Goal: Communication & Community: Answer question/provide support

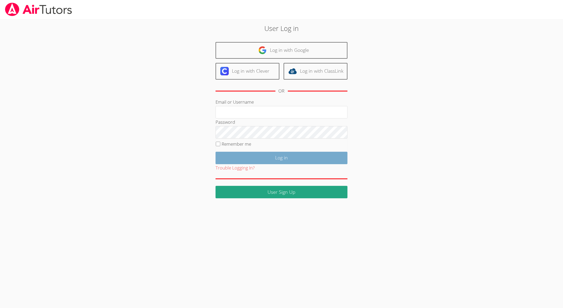
type input "collierhilary@yahoo.com"
click at [282, 161] on input "Log in" at bounding box center [282, 158] width 132 height 12
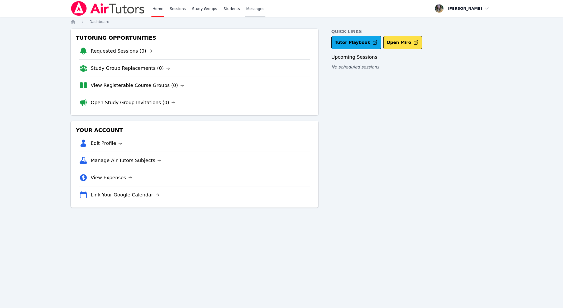
click at [255, 10] on span "Messages" at bounding box center [255, 8] width 18 height 5
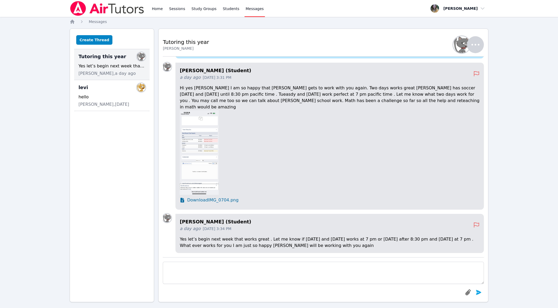
click at [205, 147] on img at bounding box center [199, 152] width 39 height 84
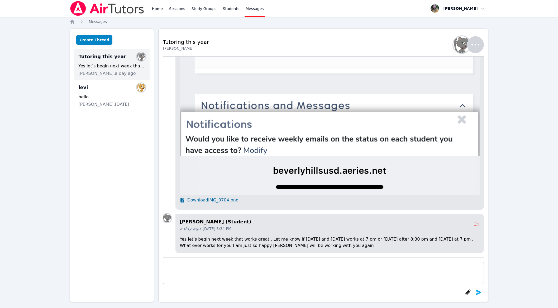
scroll to position [5, 0]
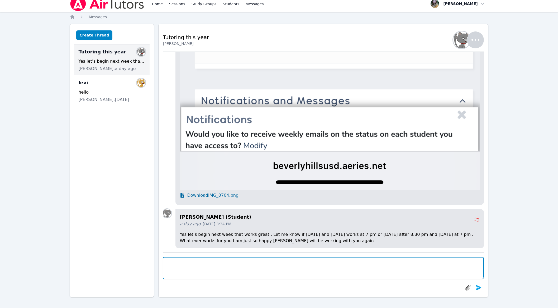
click at [232, 267] on textarea at bounding box center [323, 268] width 321 height 22
drag, startPoint x: 209, startPoint y: 261, endPoint x: 195, endPoint y: 261, distance: 14.0
click at [195, 261] on textarea "Perfect. I can do 7:00-7:45 [DATE] and Wednesdays if that would work with your …" at bounding box center [323, 268] width 321 height 22
drag, startPoint x: 352, startPoint y: 262, endPoint x: 194, endPoint y: 261, distance: 157.9
click at [194, 261] on textarea "Perfect. I can do 7:00-7:45 [DATE] and Wednesdays if that would work with your …" at bounding box center [323, 268] width 321 height 22
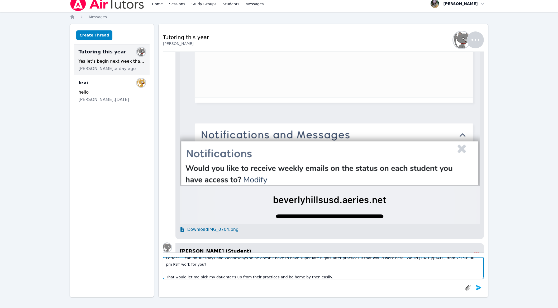
scroll to position [0, 0]
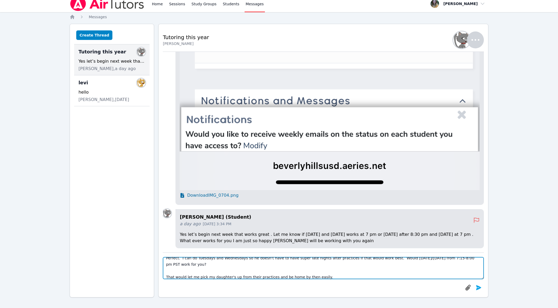
click at [226, 276] on textarea "Perfect. I can do Tuesdays and Wednesdays so he doesn't have to have super late…" at bounding box center [323, 268] width 321 height 22
click at [335, 274] on textarea "Perfect. I can do Tuesdays and Wednesdays so he doesn't have to have super late…" at bounding box center [323, 268] width 321 height 22
click at [357, 275] on textarea "Perfect. I can do Tuesdays and Wednesdays so he doesn't have to have super late…" at bounding box center [323, 268] width 321 height 22
click at [422, 277] on textarea "Perfect. I can do Tuesdays and Wednesdays so he doesn't have to have super late…" at bounding box center [323, 268] width 321 height 22
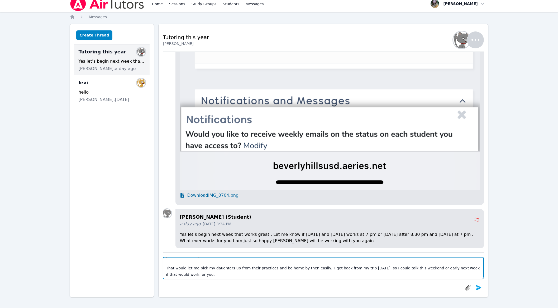
scroll to position [23, 0]
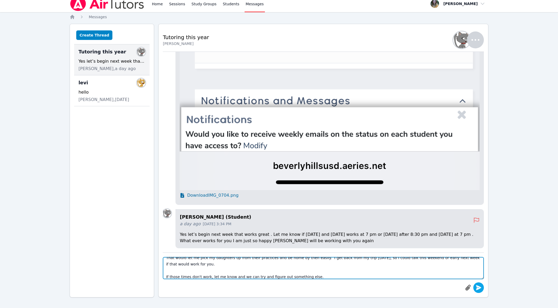
type textarea "Perfect. I can do Tuesdays and Wednesdays so he doesn't have to have super late…"
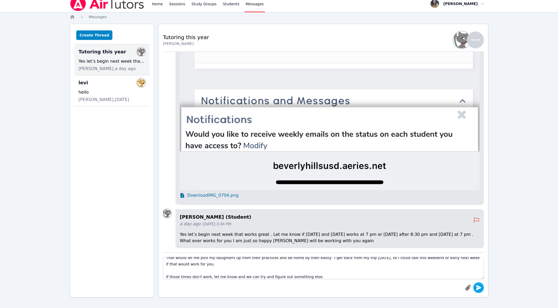
click at [479, 287] on icon "submit" at bounding box center [478, 287] width 5 height 5
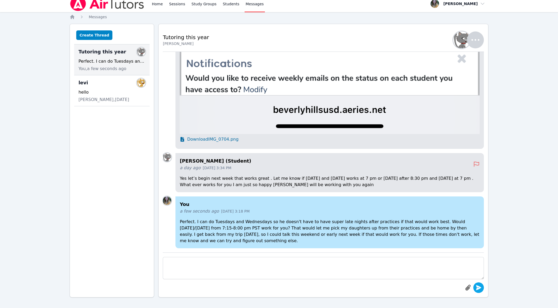
scroll to position [0, 0]
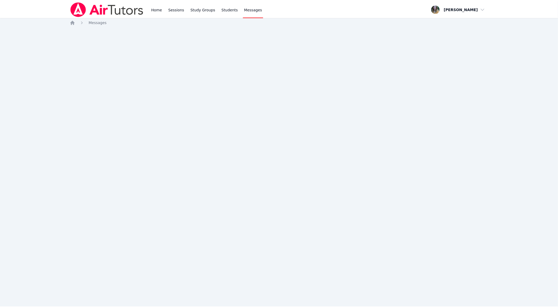
scroll to position [5, 0]
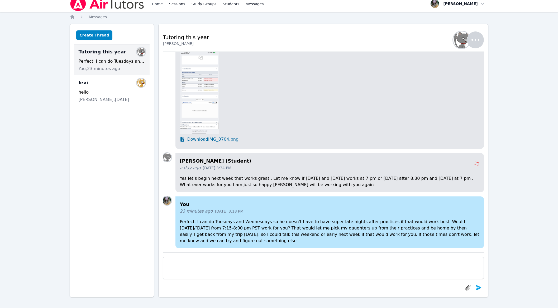
click at [161, 5] on link "Home" at bounding box center [157, 3] width 13 height 17
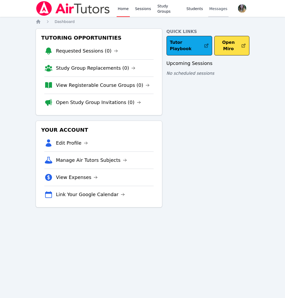
click at [212, 15] on link "Messages" at bounding box center [218, 8] width 20 height 17
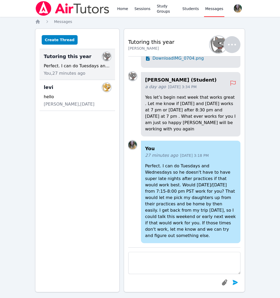
click at [51, 56] on span "Tutoring this year" at bounding box center [68, 56] width 48 height 7
